Goal: Task Accomplishment & Management: Manage account settings

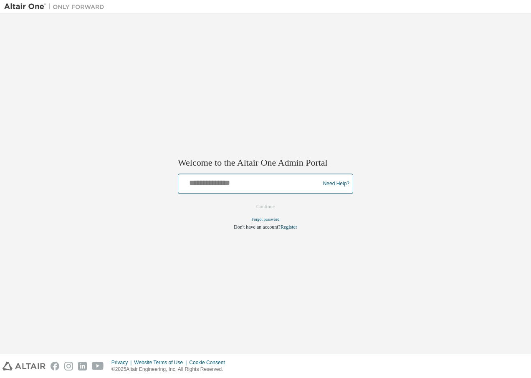
click at [225, 184] on input "text" at bounding box center [250, 182] width 137 height 12
type input "**********"
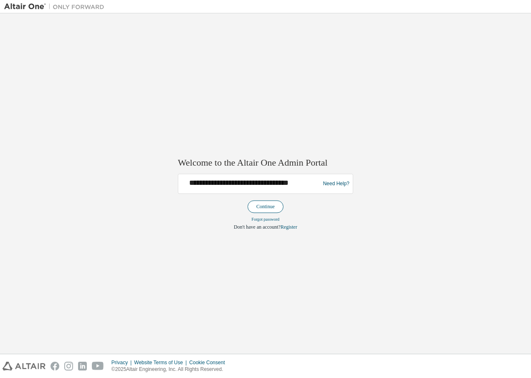
click at [267, 208] on button "Continue" at bounding box center [266, 207] width 36 height 13
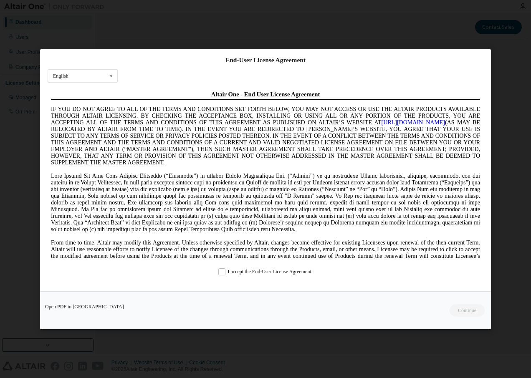
click at [223, 270] on label "I accept the End-User License Agreement." at bounding box center [265, 271] width 94 height 7
click at [459, 307] on button "Continue" at bounding box center [467, 310] width 36 height 13
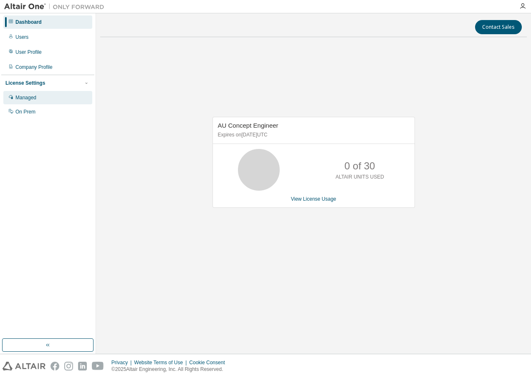
click at [28, 97] on div "Managed" at bounding box center [25, 97] width 21 height 7
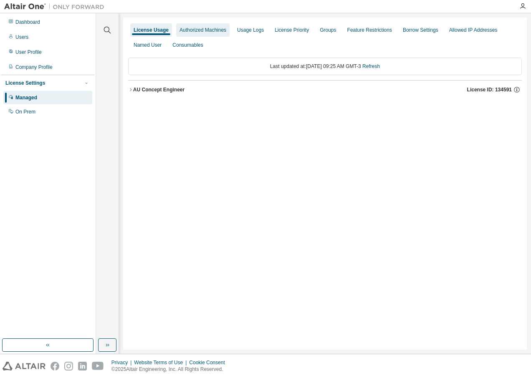
click at [202, 29] on div "Authorized Machines" at bounding box center [203, 30] width 47 height 7
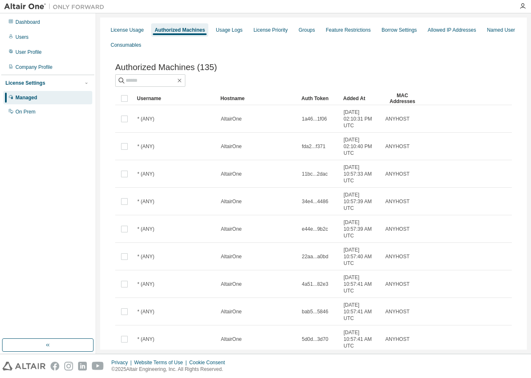
scroll to position [76, 0]
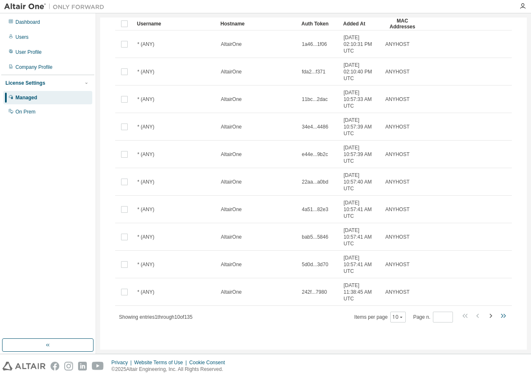
click at [500, 319] on icon "button" at bounding box center [503, 316] width 10 height 10
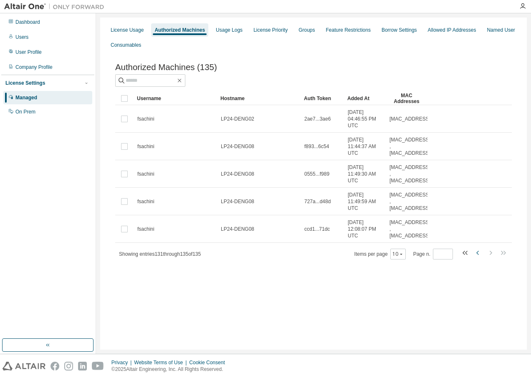
click at [476, 255] on icon "button" at bounding box center [478, 253] width 10 height 10
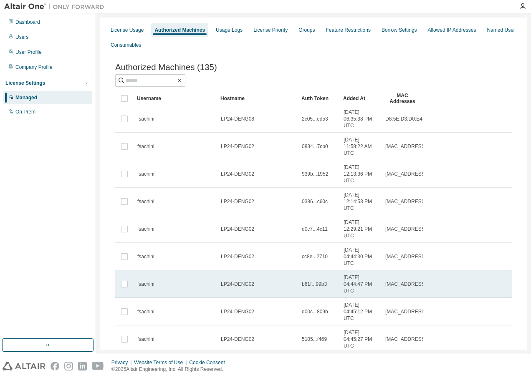
scroll to position [76, 0]
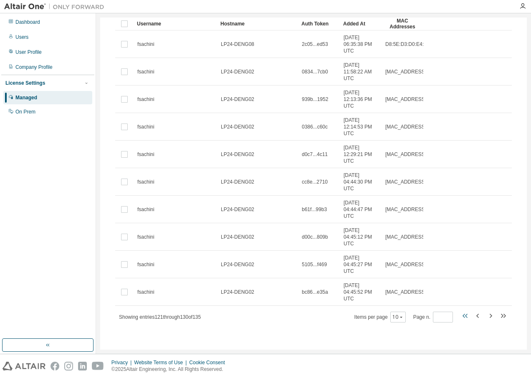
click at [464, 318] on icon "button" at bounding box center [466, 316] width 10 height 10
type input "*"
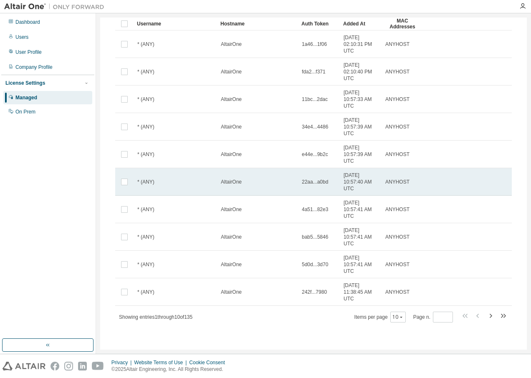
scroll to position [0, 0]
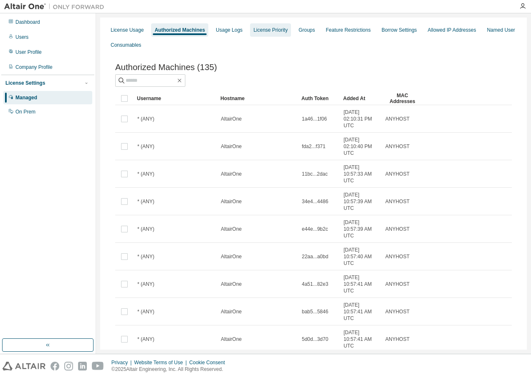
click at [271, 31] on div "License Priority" at bounding box center [271, 30] width 34 height 7
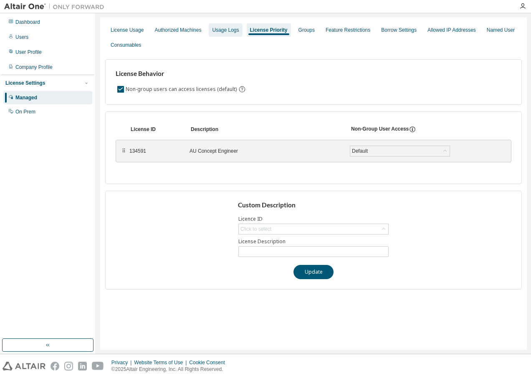
click at [216, 30] on div "Usage Logs" at bounding box center [225, 30] width 27 height 7
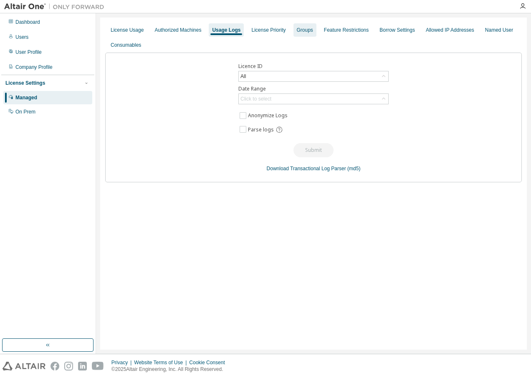
click at [297, 30] on div "Groups" at bounding box center [305, 30] width 16 height 7
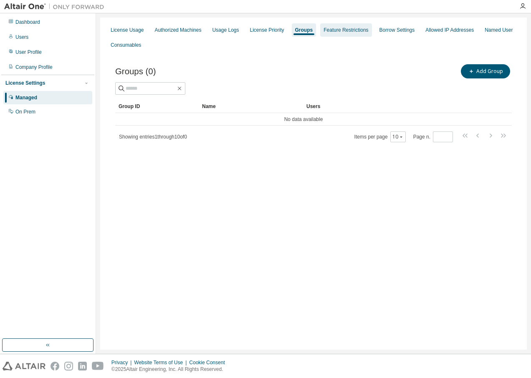
click at [334, 31] on div "Feature Restrictions" at bounding box center [346, 30] width 45 height 7
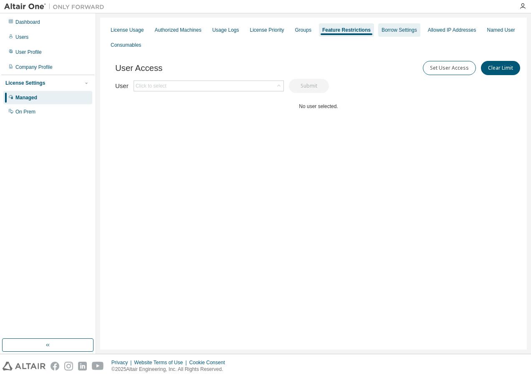
click at [383, 30] on div "Borrow Settings" at bounding box center [400, 30] width 36 height 7
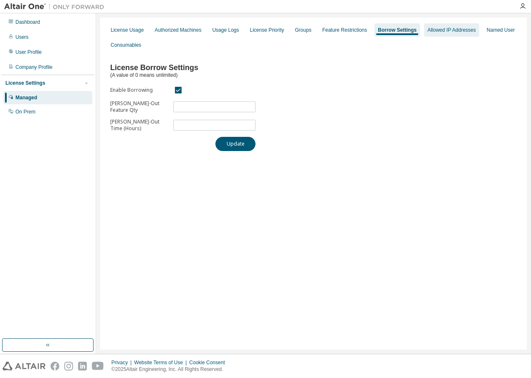
click at [442, 33] on div "Allowed IP Addresses" at bounding box center [451, 29] width 55 height 13
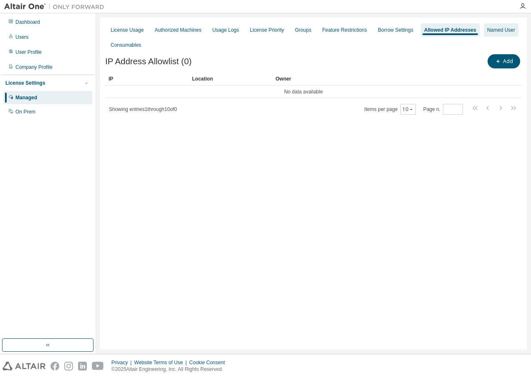
click at [494, 30] on div "Named User" at bounding box center [501, 30] width 28 height 7
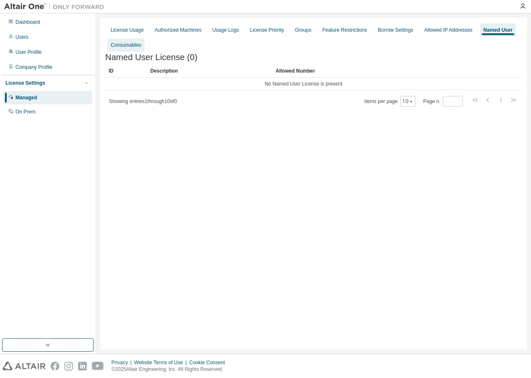
click at [129, 49] on div "Consumables" at bounding box center [125, 44] width 37 height 13
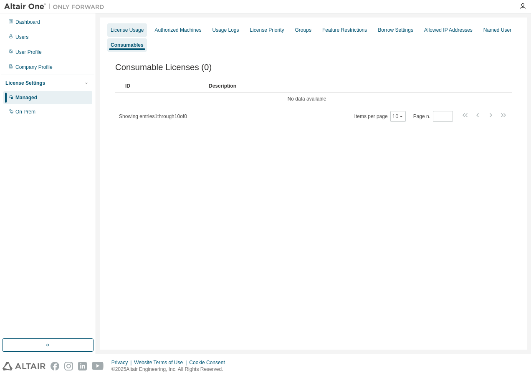
click at [129, 31] on div "License Usage" at bounding box center [127, 30] width 33 height 7
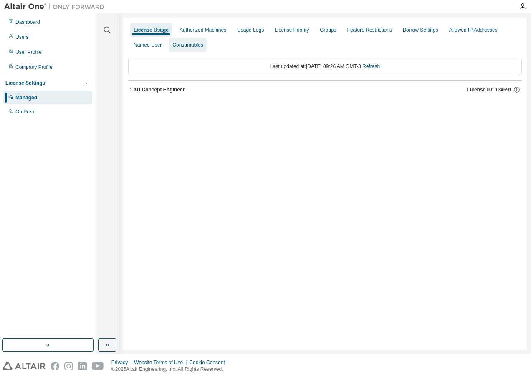
click at [192, 46] on div "Consumables" at bounding box center [187, 45] width 30 height 7
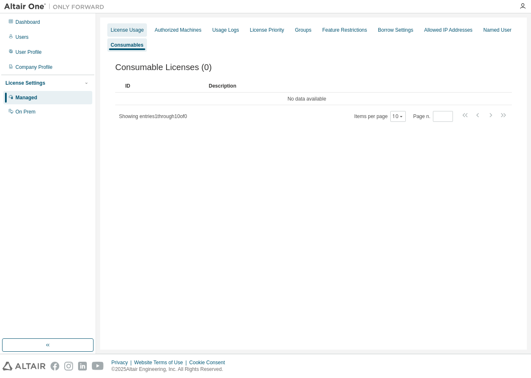
click at [129, 28] on div "License Usage" at bounding box center [127, 30] width 33 height 7
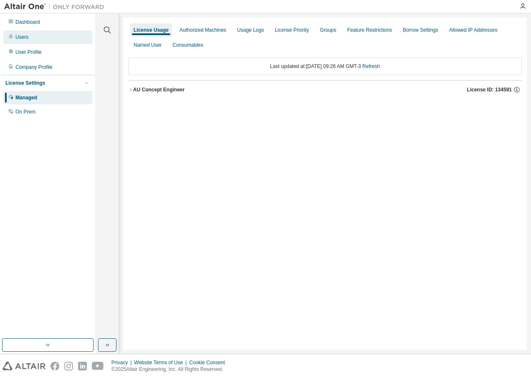
click at [24, 36] on div "Users" at bounding box center [21, 37] width 13 height 7
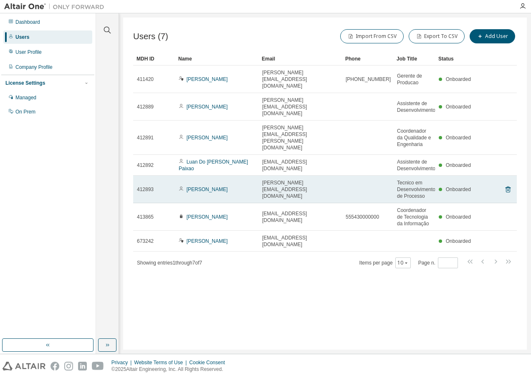
drag, startPoint x: 222, startPoint y: 171, endPoint x: 156, endPoint y: 169, distance: 66.0
click at [156, 186] on div "412893" at bounding box center [154, 189] width 34 height 7
click at [142, 186] on span "412893" at bounding box center [145, 189] width 17 height 7
